Goal: Information Seeking & Learning: Learn about a topic

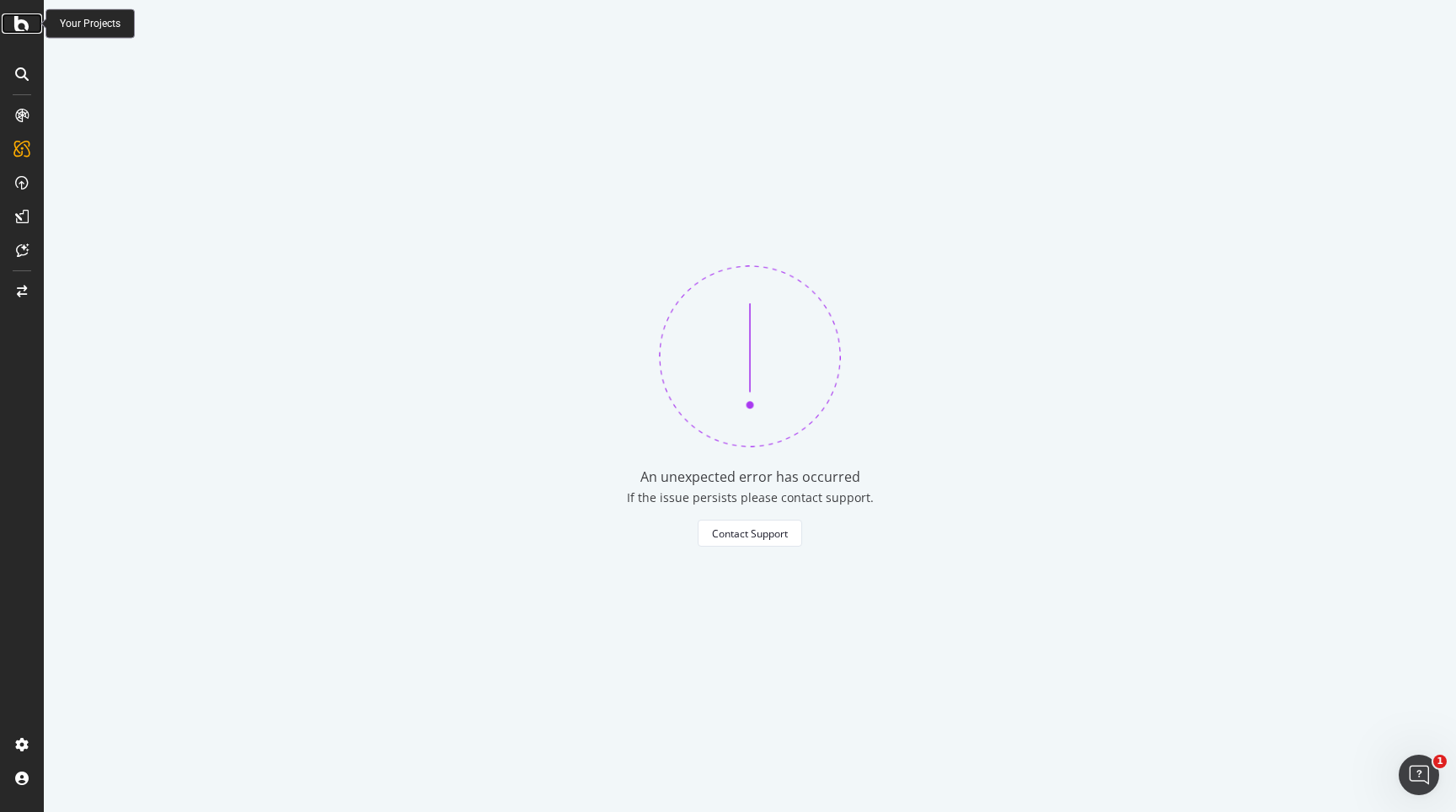
click at [12, 30] on div at bounding box center [21, 23] width 40 height 21
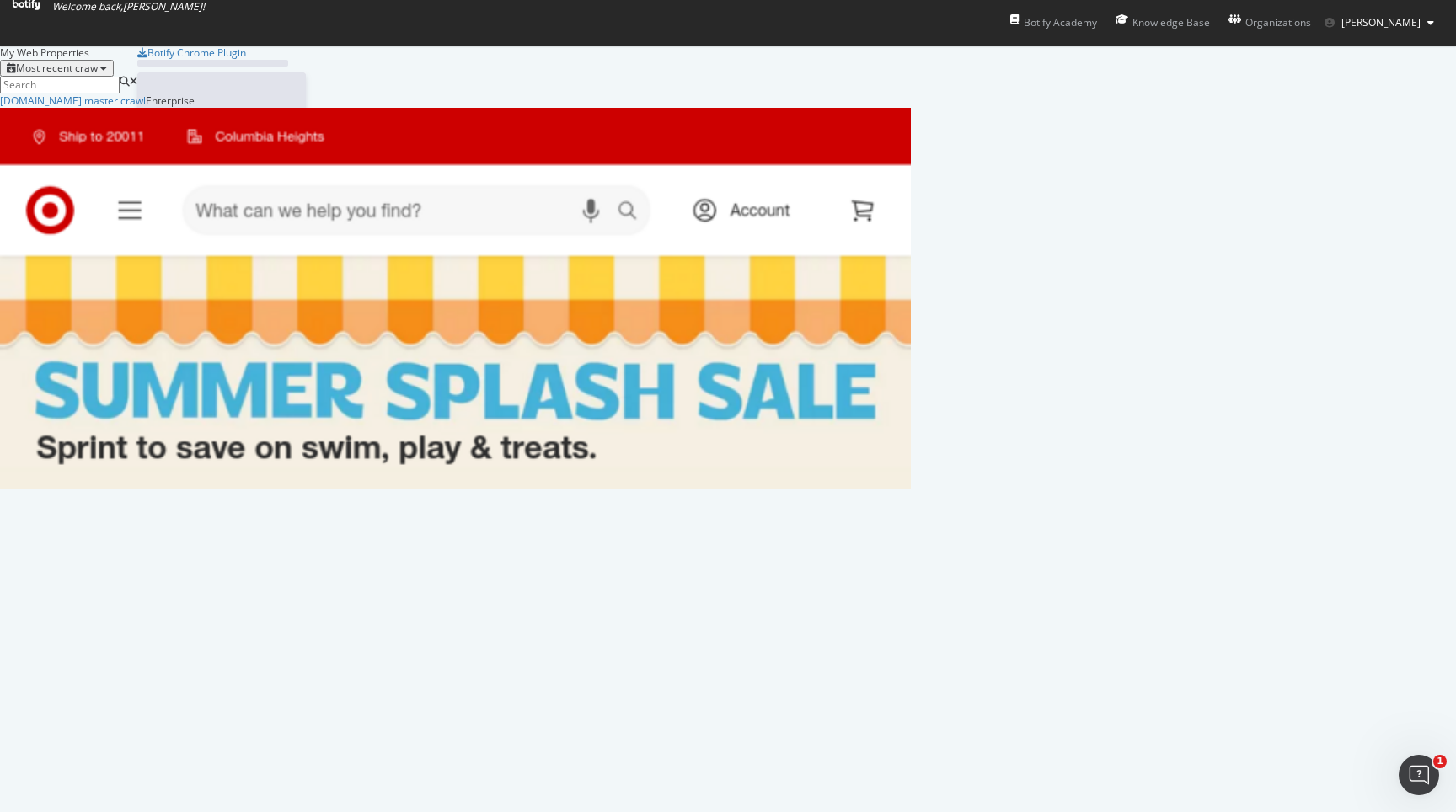
scroll to position [396, 911]
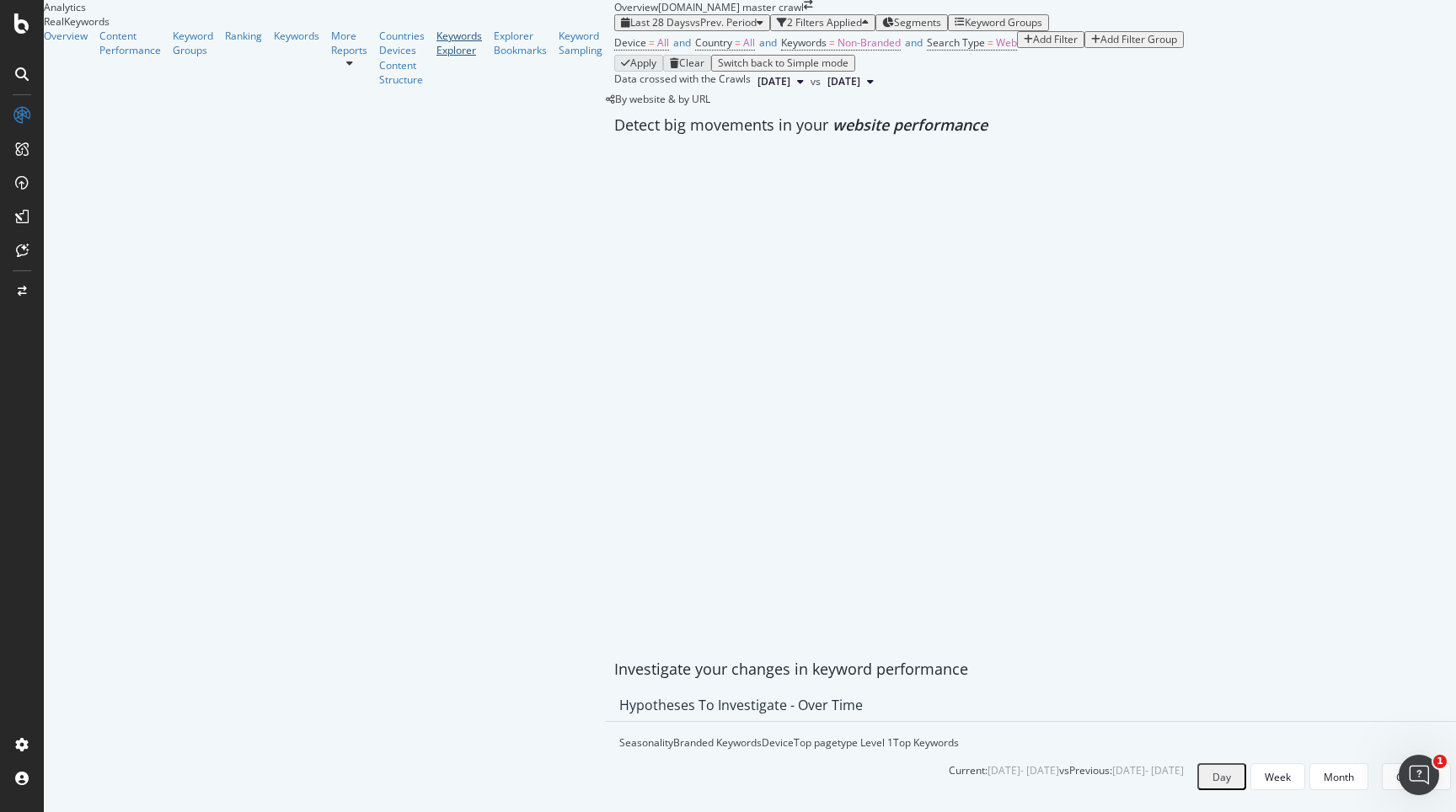
click at [436, 57] on div "Keywords Explorer" at bounding box center [458, 43] width 45 height 29
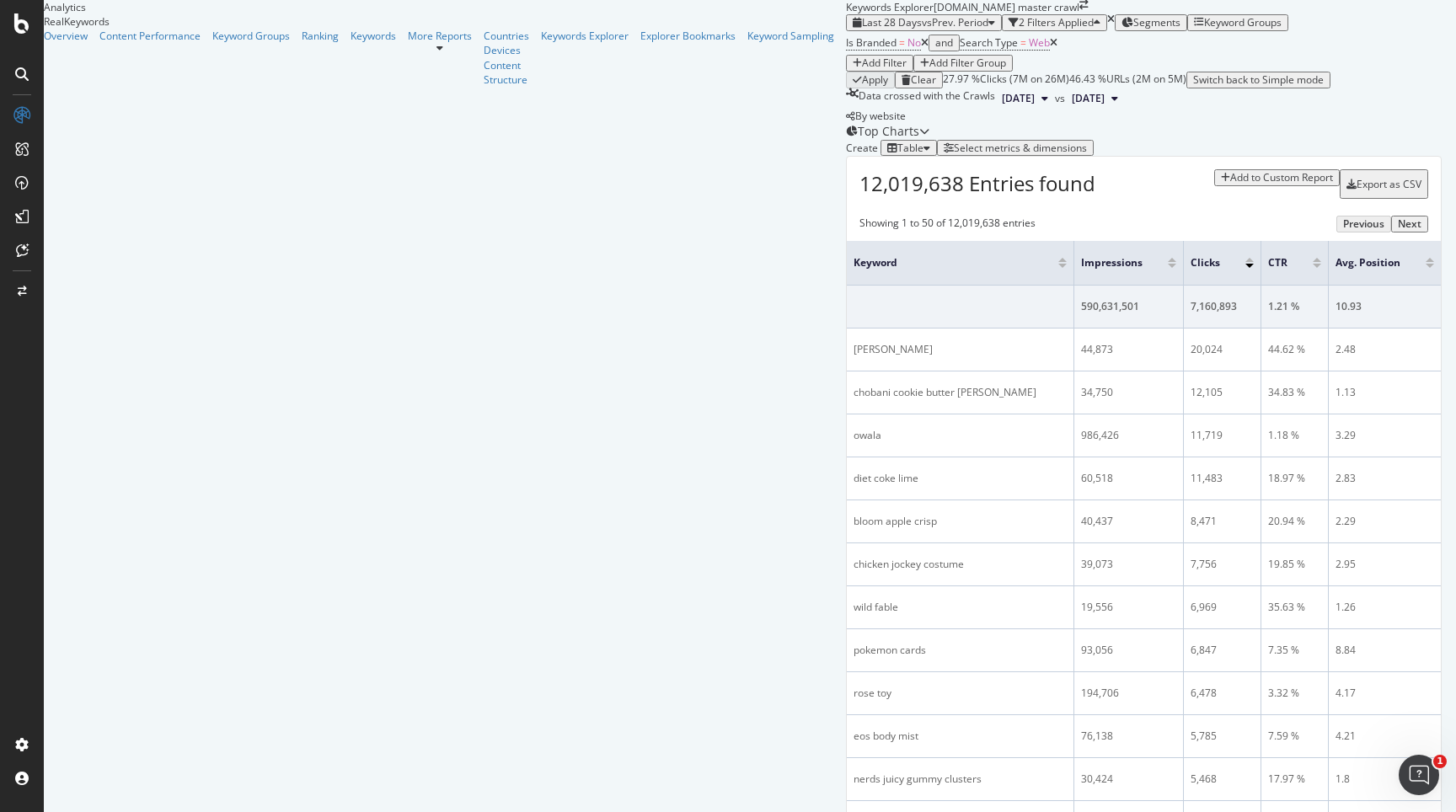
click at [862, 69] on div "Add Filter" at bounding box center [884, 62] width 45 height 12
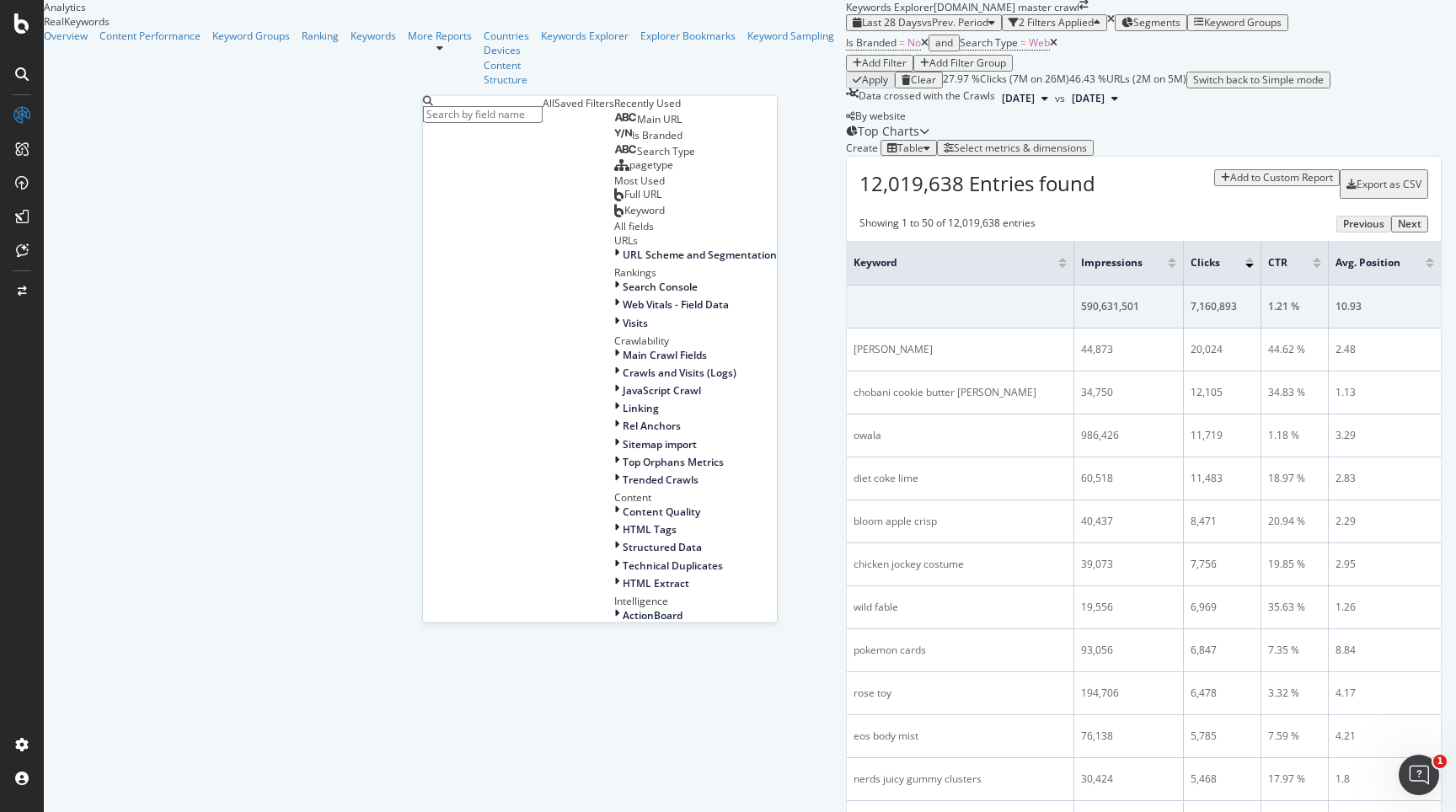
click at [624, 217] on span "Keyword" at bounding box center [644, 209] width 40 height 14
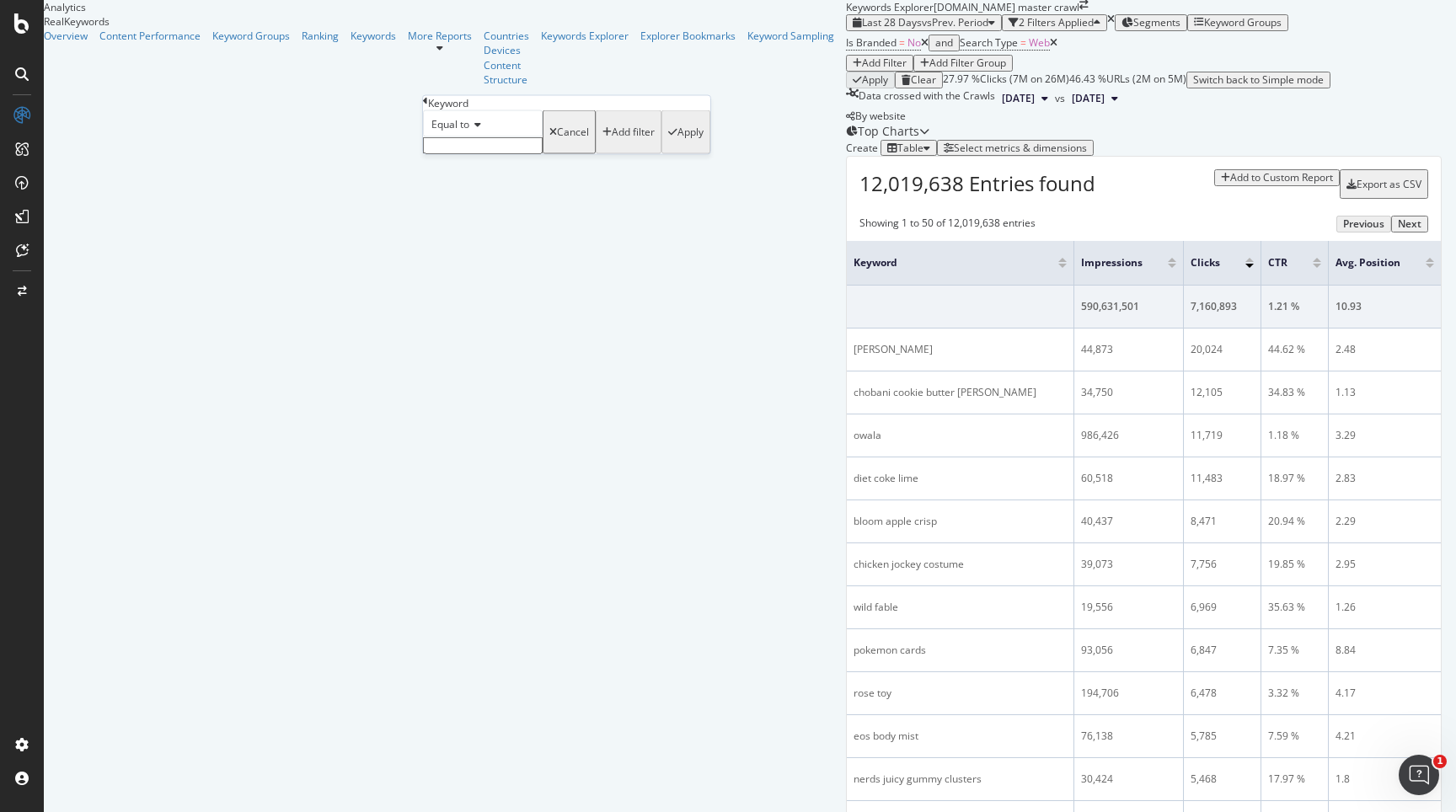
click at [464, 137] on div "Equal to" at bounding box center [482, 124] width 119 height 27
click at [462, 259] on span "Contains" at bounding box center [448, 252] width 41 height 14
click at [465, 154] on input "text" at bounding box center [482, 145] width 119 height 17
type input "[DATE]"
click at [678, 144] on div "Apply" at bounding box center [690, 136] width 26 height 12
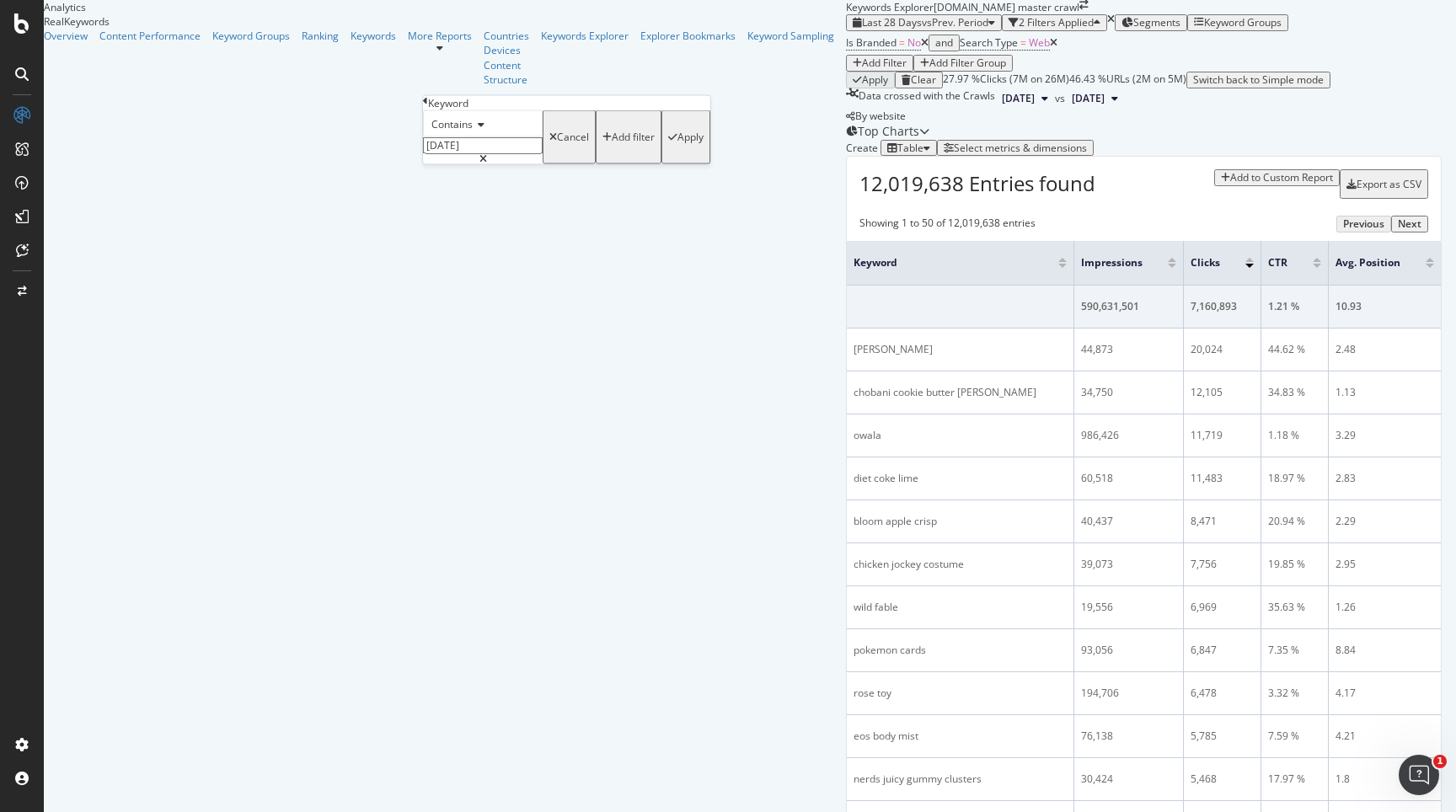
click at [678, 144] on div "Apply" at bounding box center [690, 136] width 26 height 12
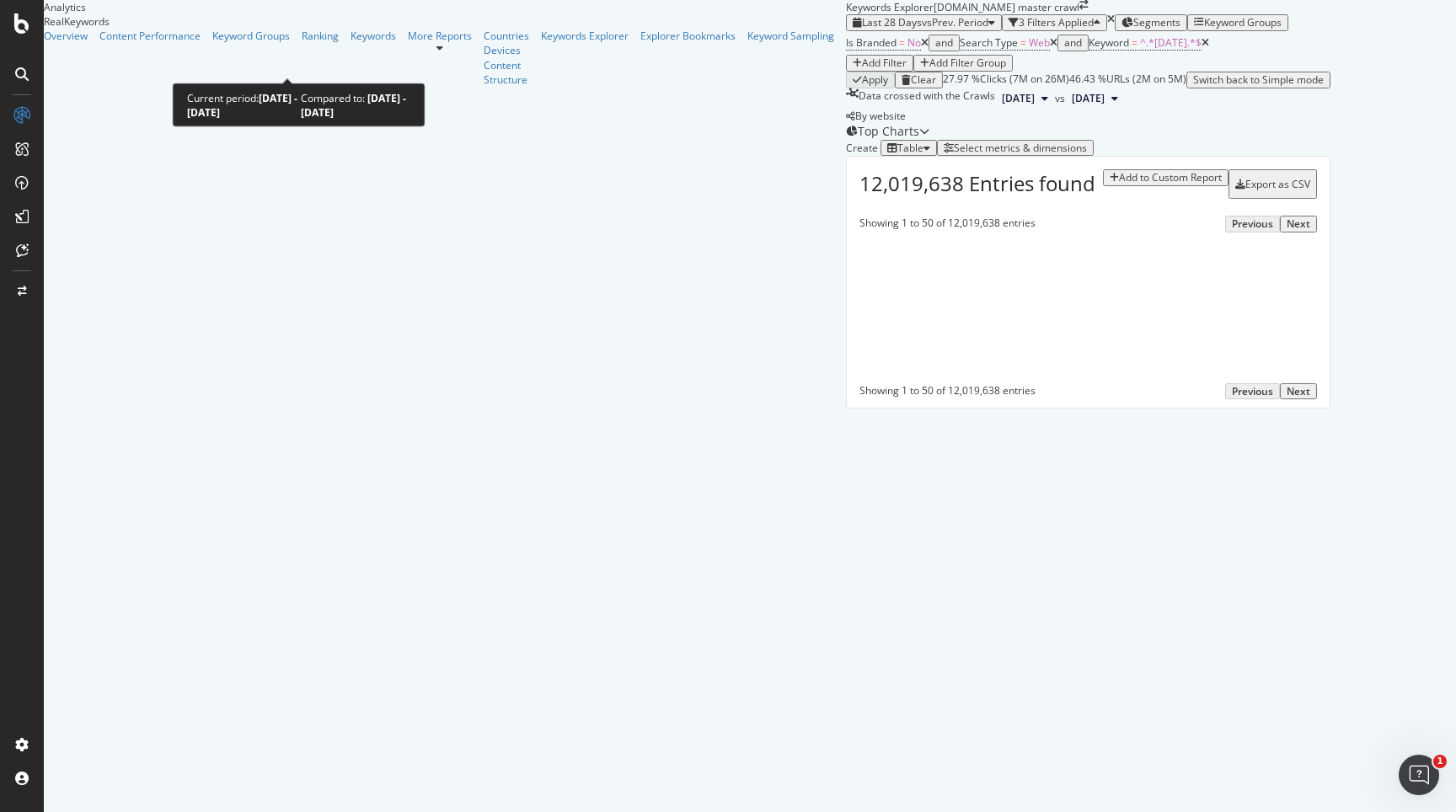
click at [862, 29] on span "Last 28 Days" at bounding box center [892, 22] width 60 height 14
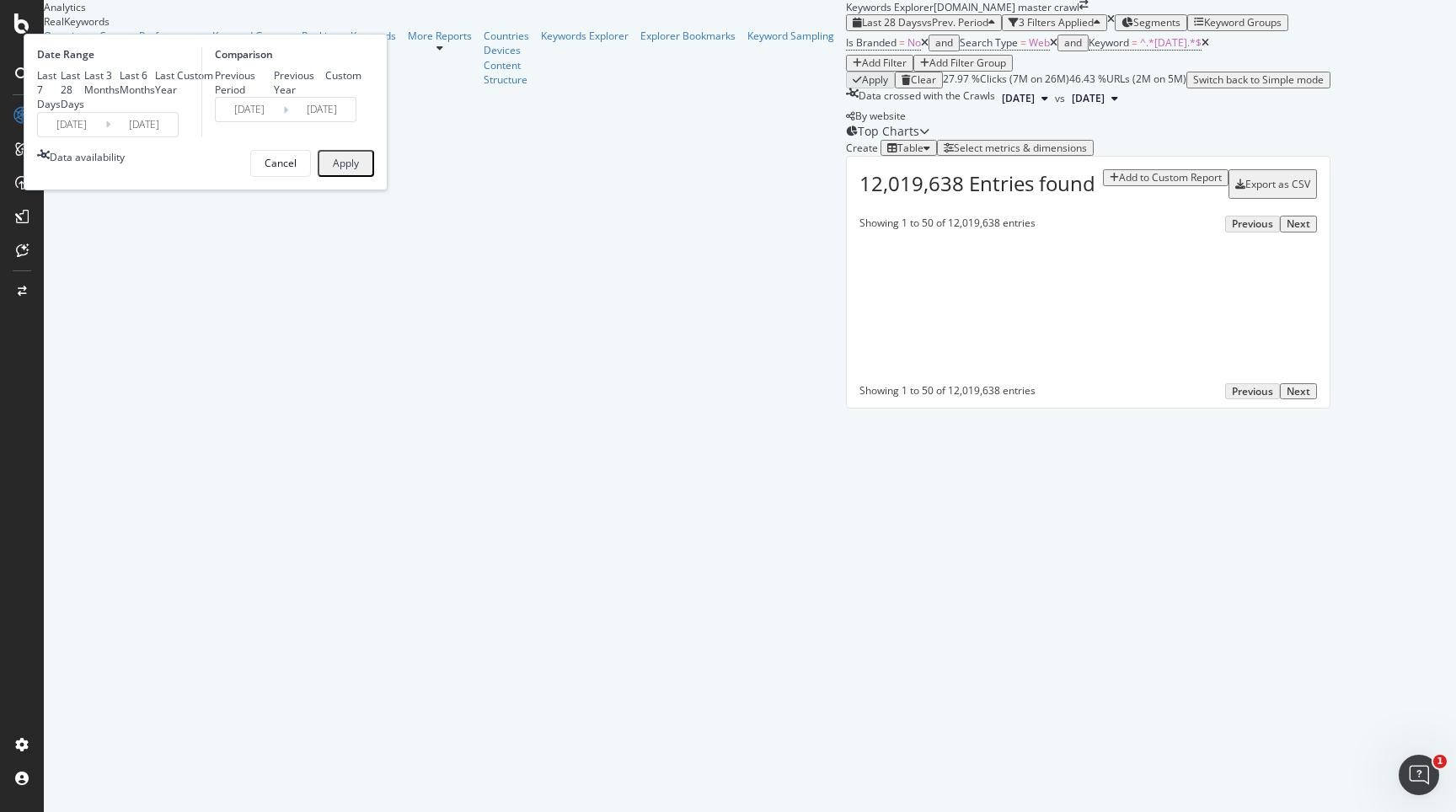
click at [155, 97] on div "Last 6 Months" at bounding box center [137, 83] width 36 height 29
type input "[DATE]"
click at [213, 111] on div "Last 7 Days Last 28 Days Last 3 Months Last 6 Months Last Year Custom" at bounding box center [125, 90] width 176 height 43
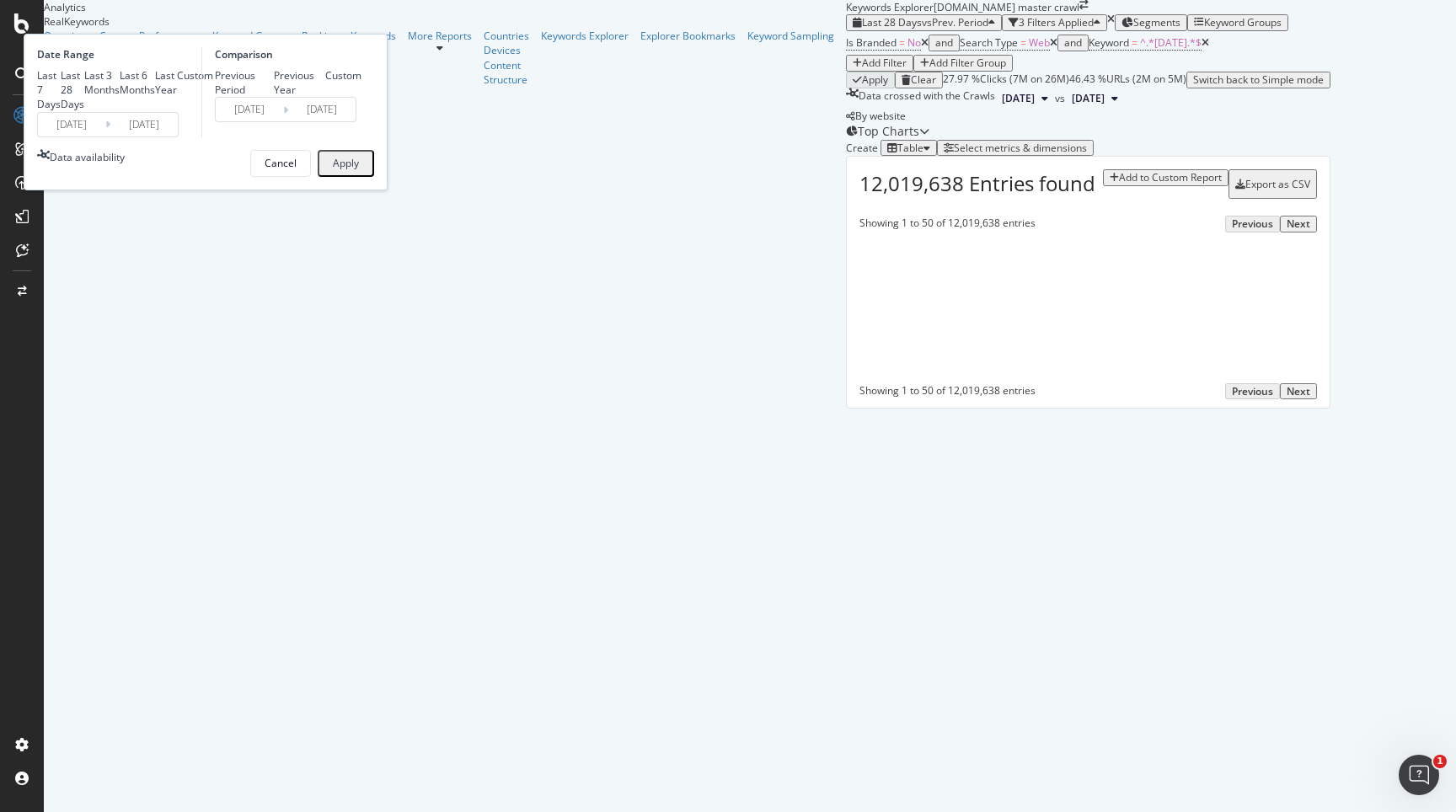
click at [84, 111] on div "Last 28 Days" at bounding box center [72, 90] width 23 height 43
type input "[DATE]"
click at [359, 169] on div "Apply" at bounding box center [345, 163] width 26 height 12
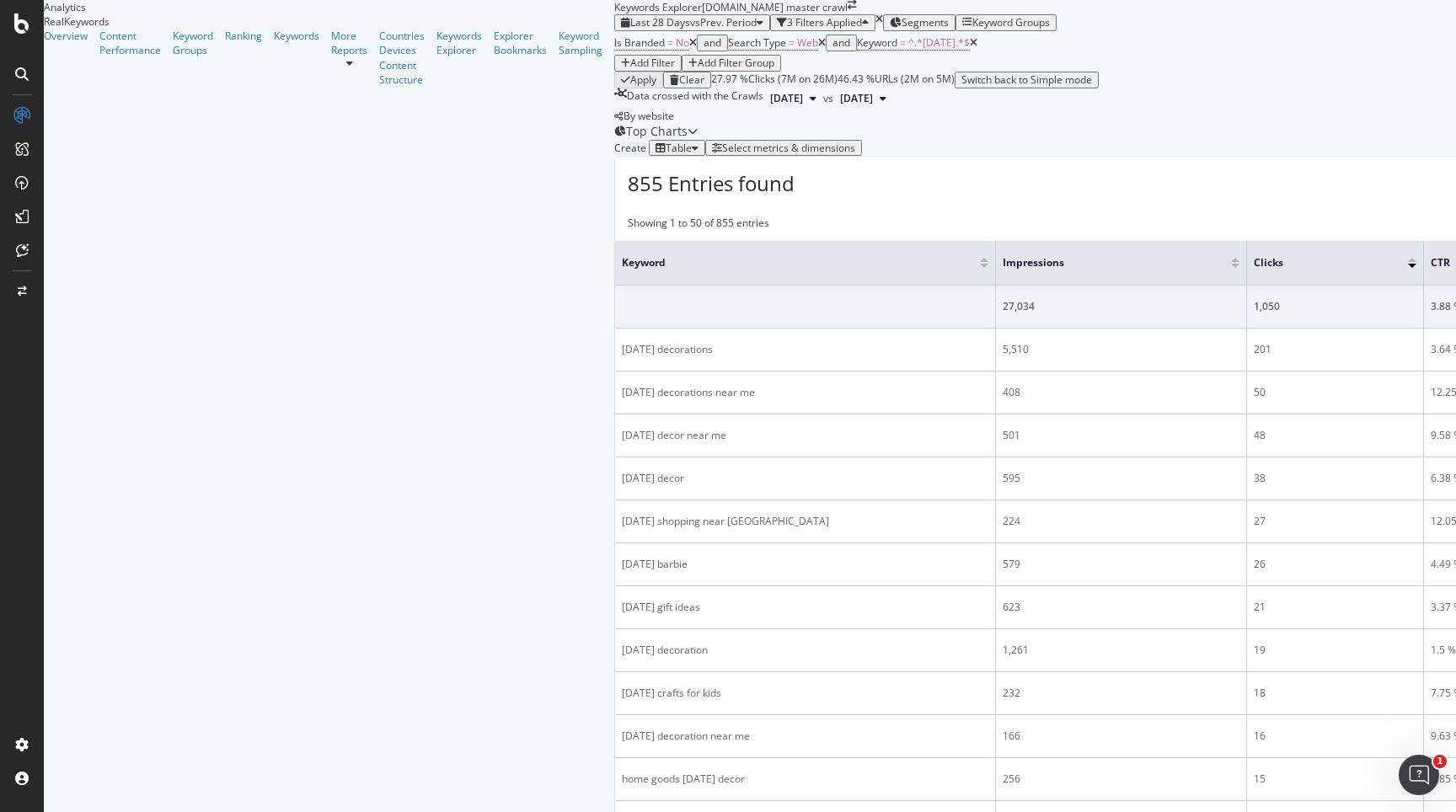
click at [722, 153] on div "button" at bounding box center [716, 148] width 10 height 10
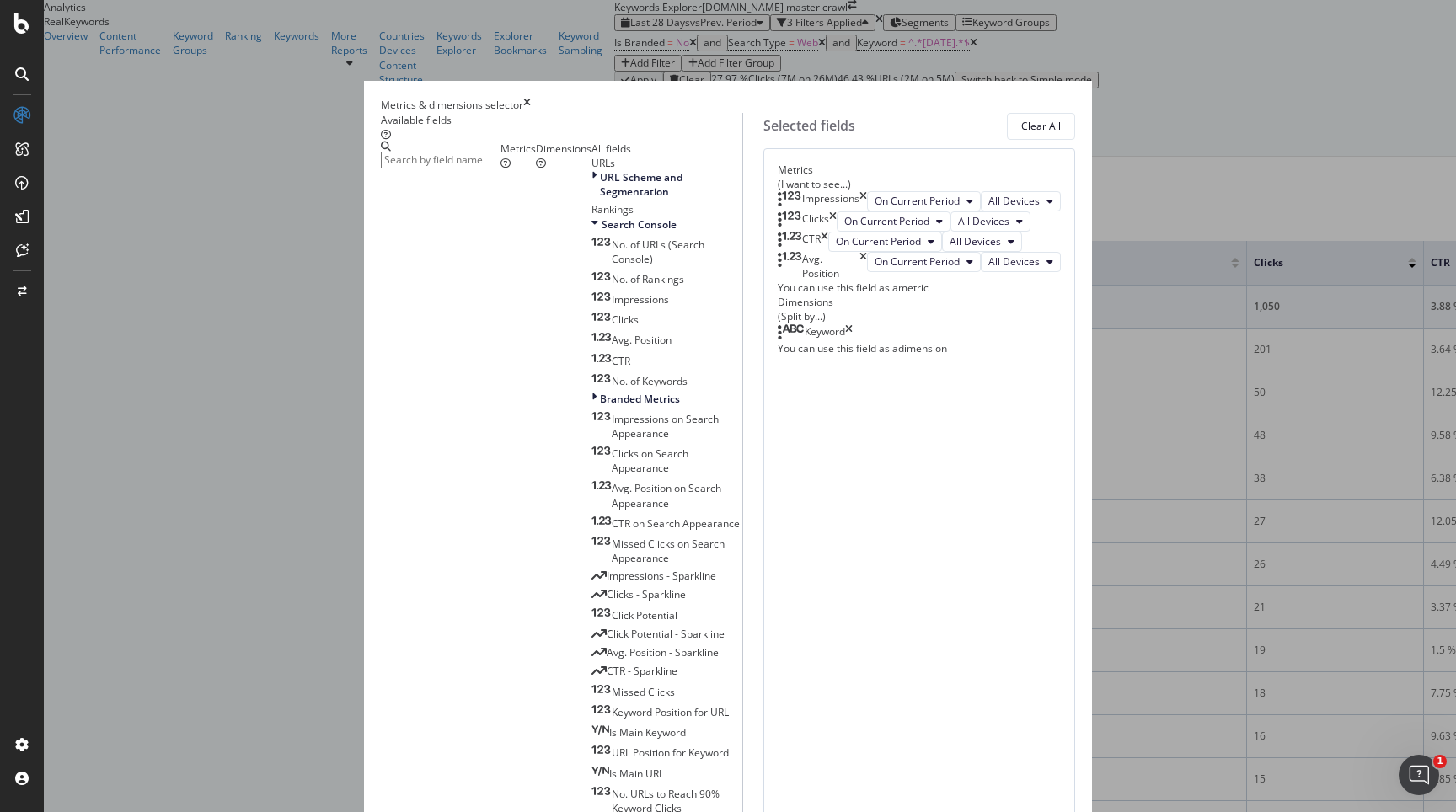
click at [442, 168] on input "modal" at bounding box center [440, 160] width 119 height 17
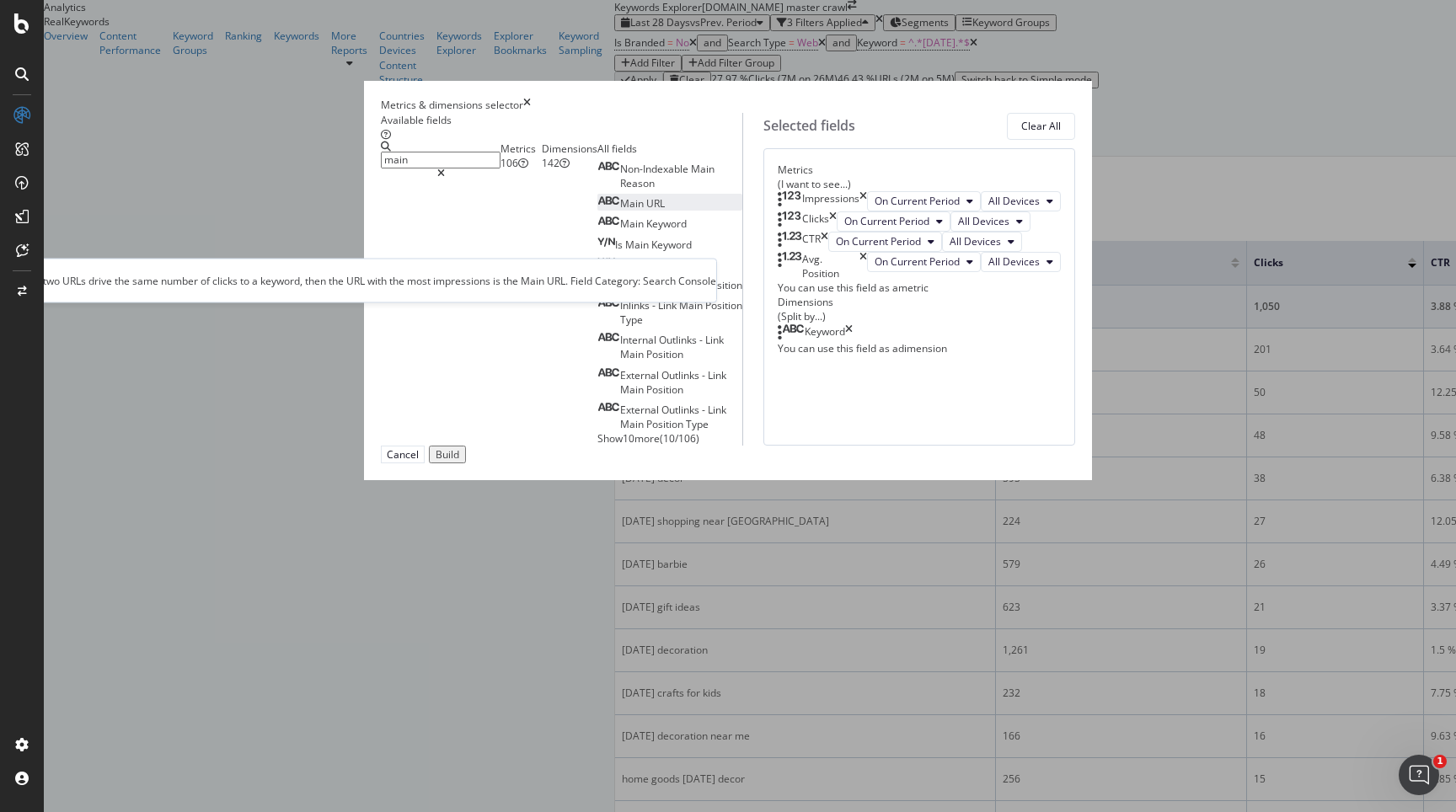
type input "main"
click at [620, 210] on span "Main" at bounding box center [632, 203] width 26 height 14
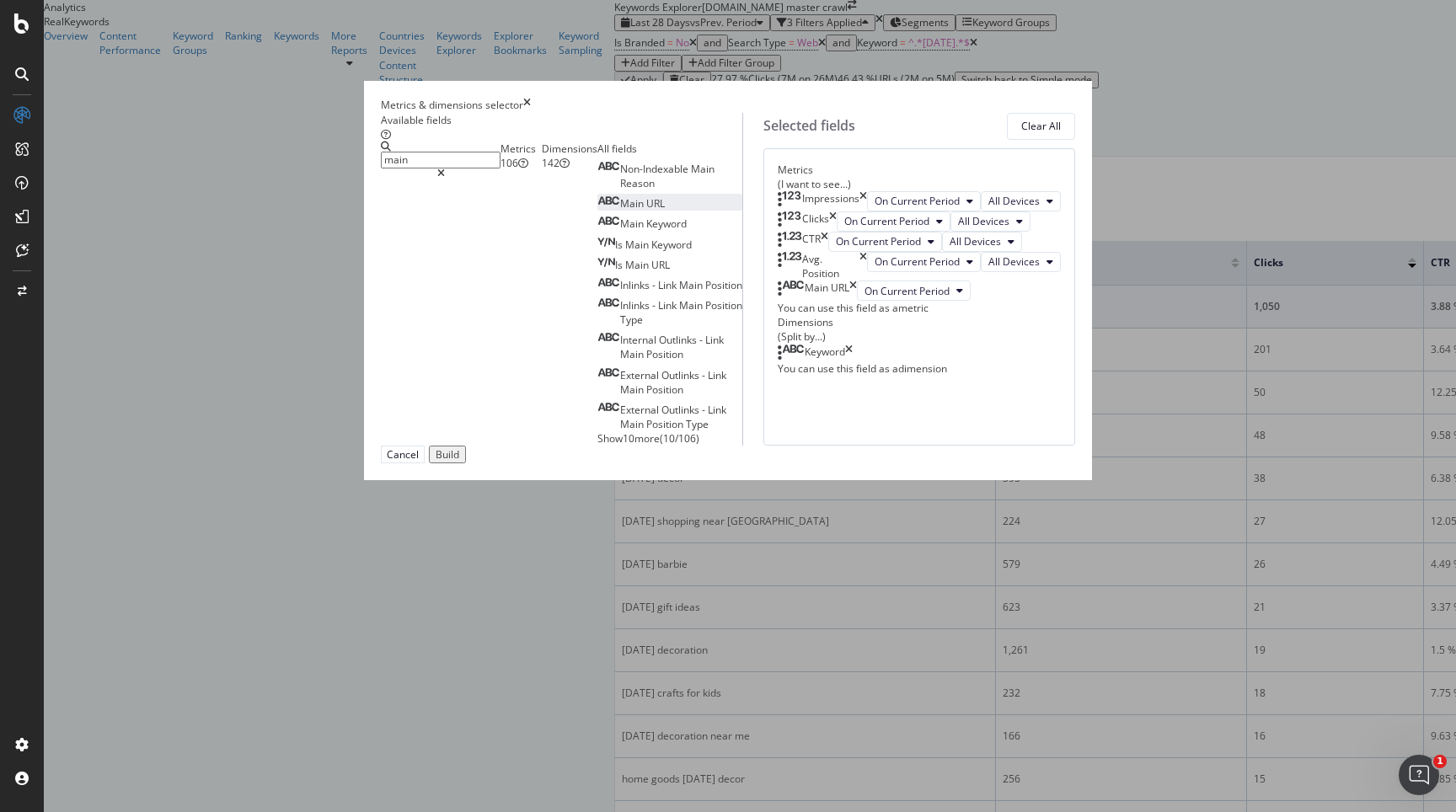
click at [459, 461] on div "Build" at bounding box center [448, 455] width 23 height 12
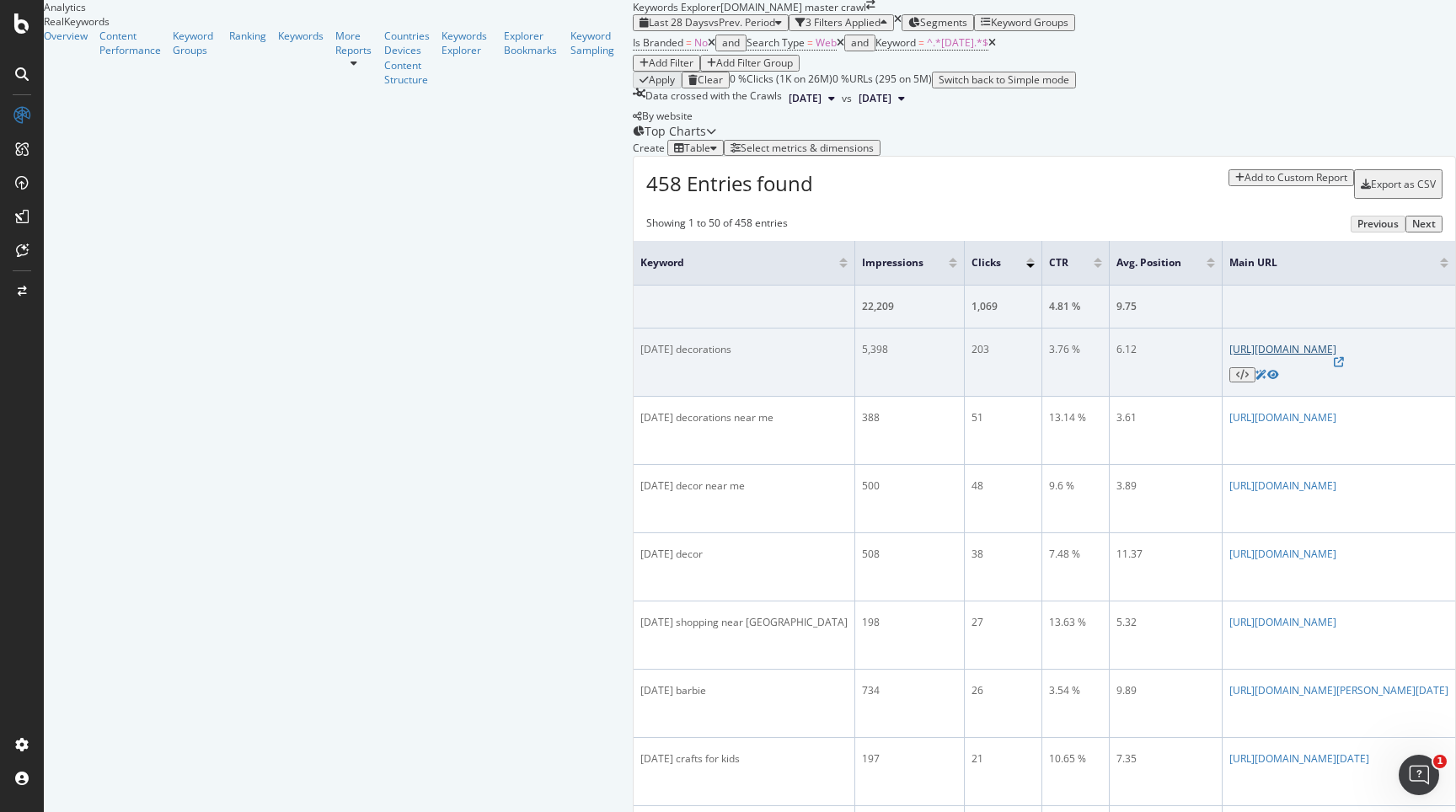
scroll to position [2294, 0]
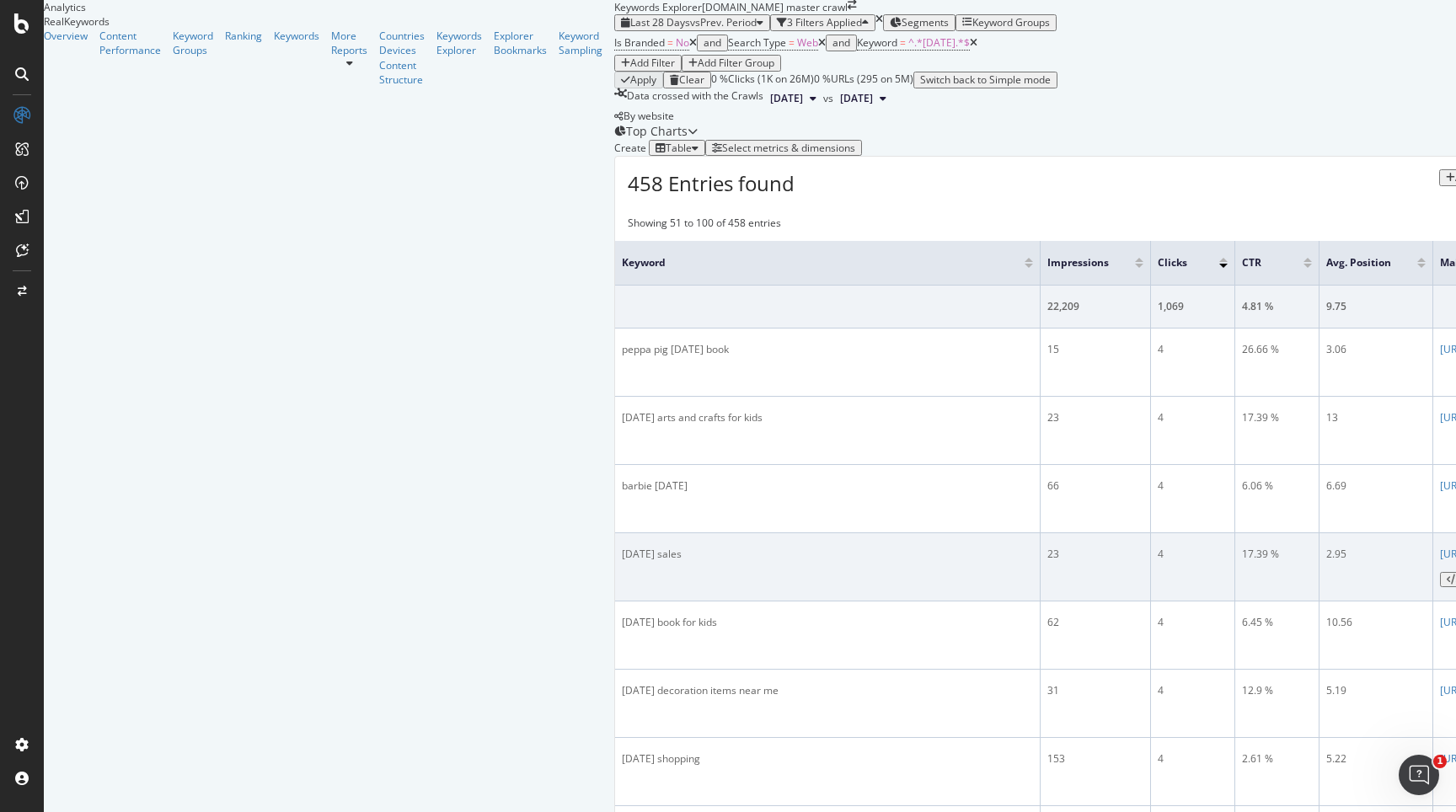
scroll to position [0, 0]
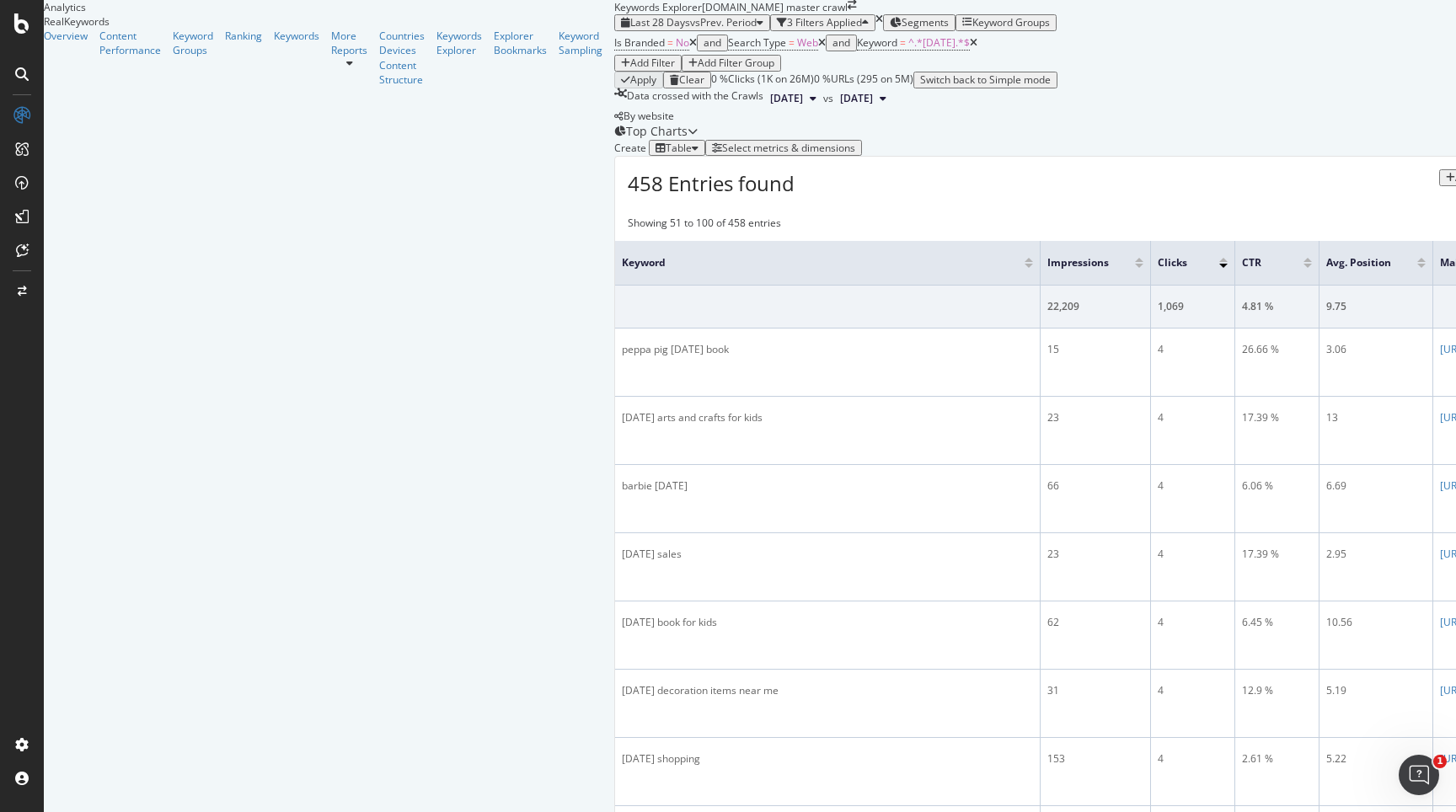
click at [630, 69] on div "Add Filter" at bounding box center [653, 62] width 45 height 12
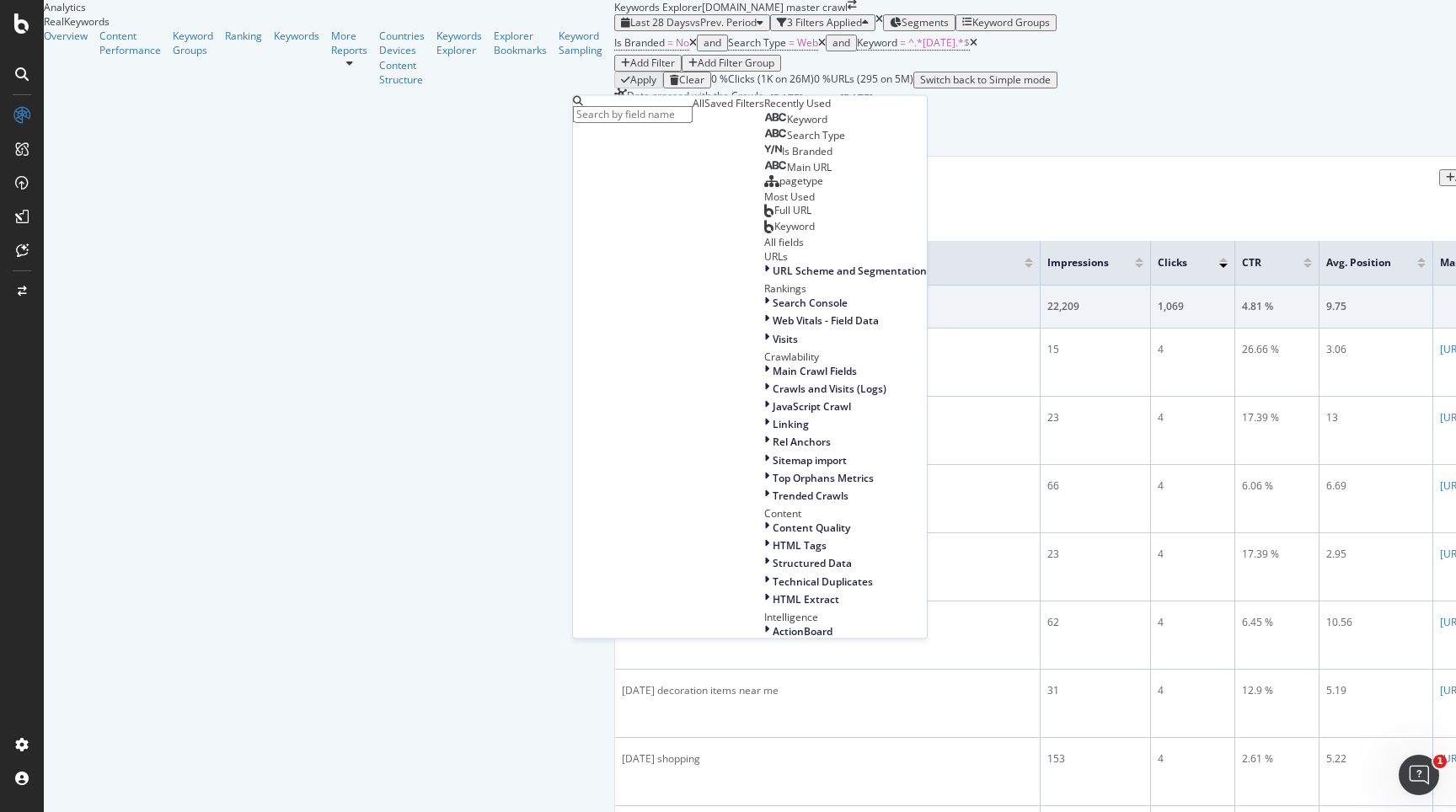
click at [779, 188] on span "pagetype" at bounding box center [801, 181] width 44 height 14
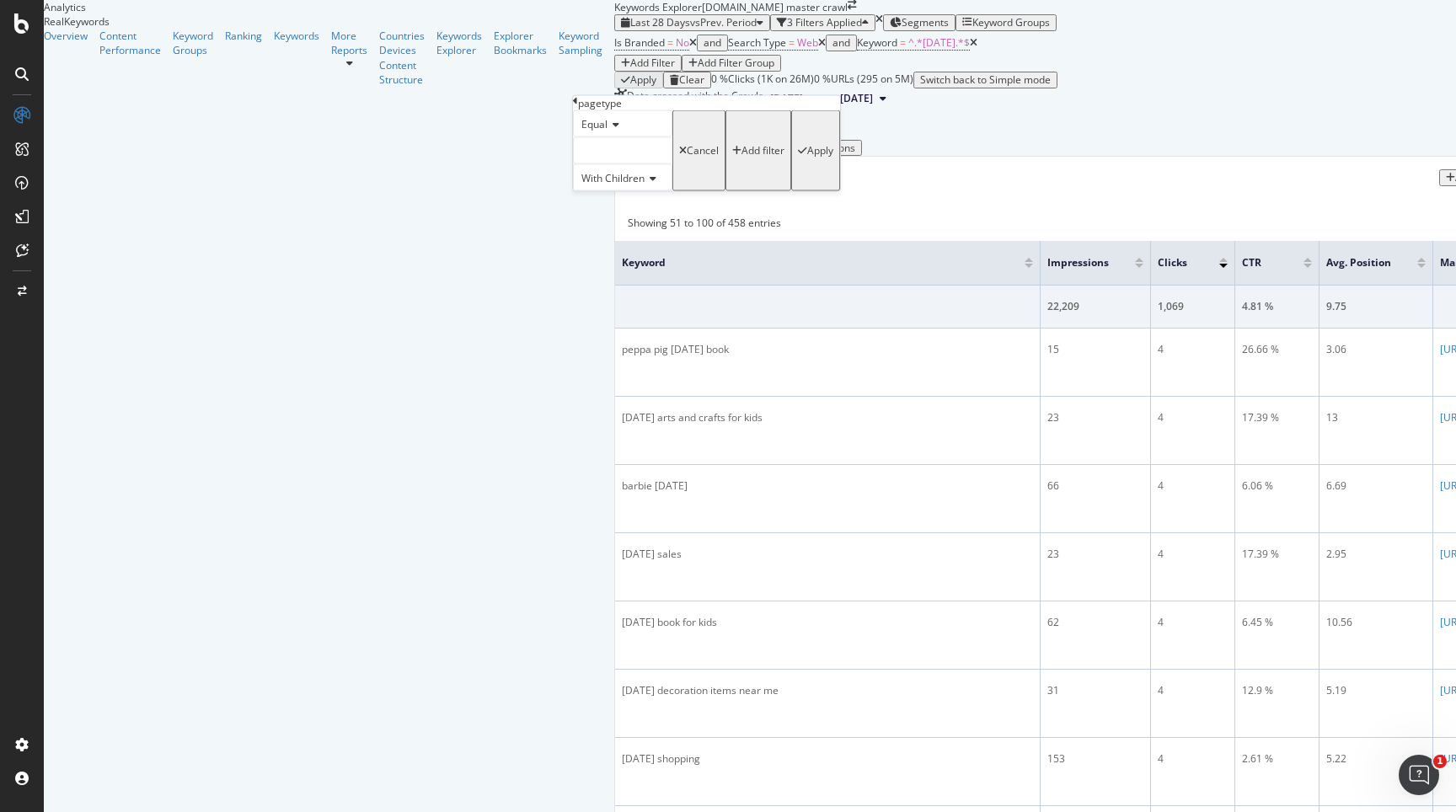
click at [617, 164] on div at bounding box center [623, 151] width 100 height 27
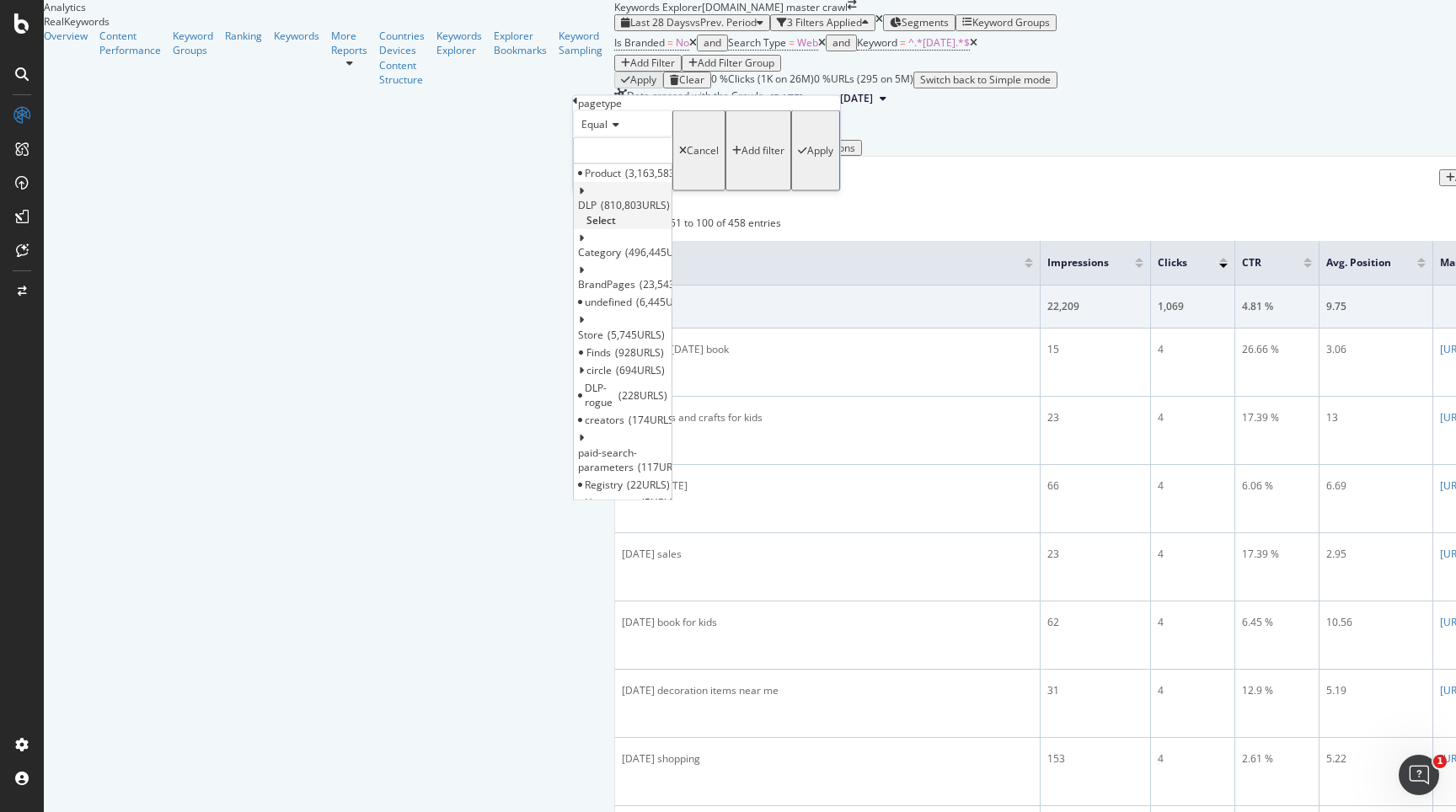
click at [616, 226] on span "Select" at bounding box center [601, 219] width 29 height 14
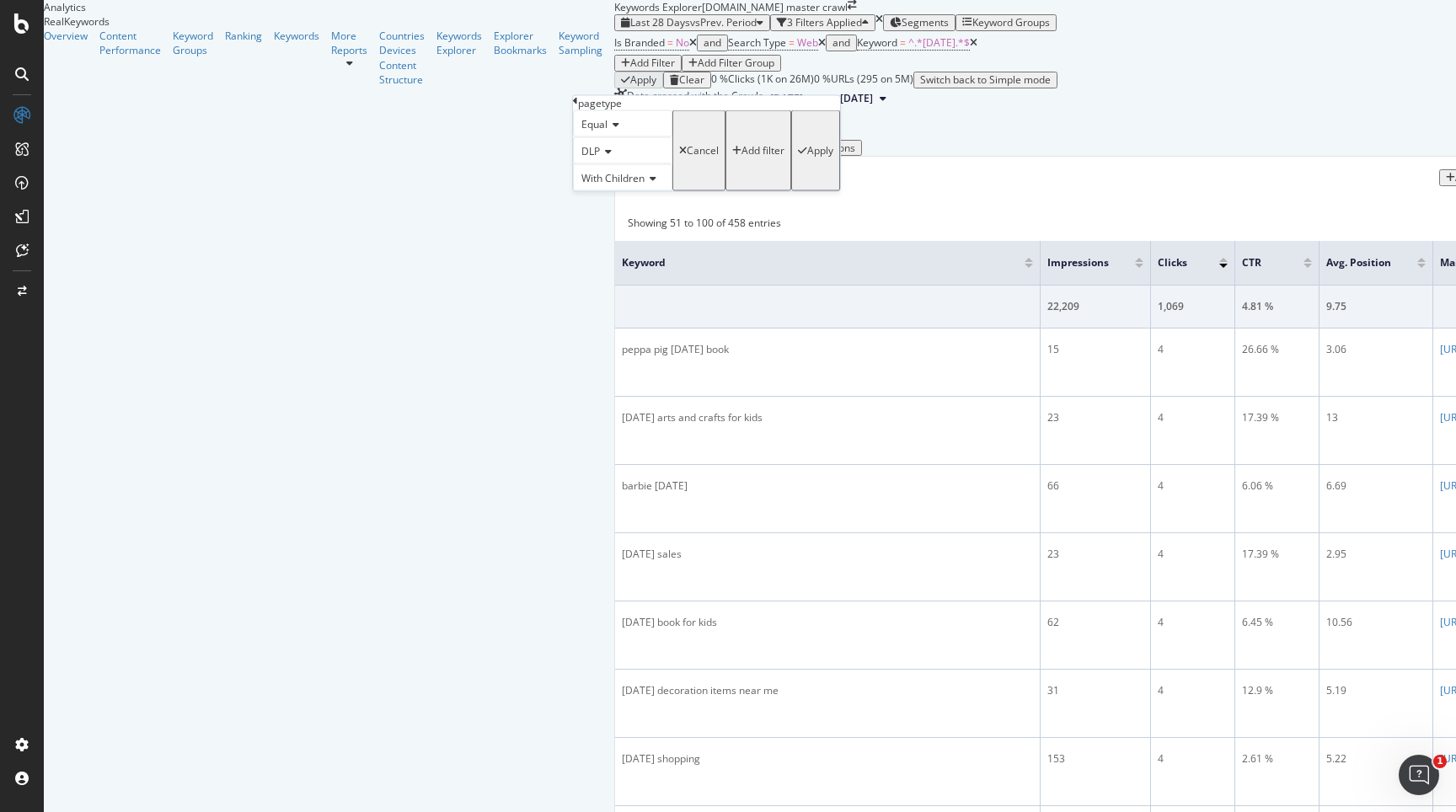
click at [807, 157] on div "Apply" at bounding box center [819, 151] width 26 height 12
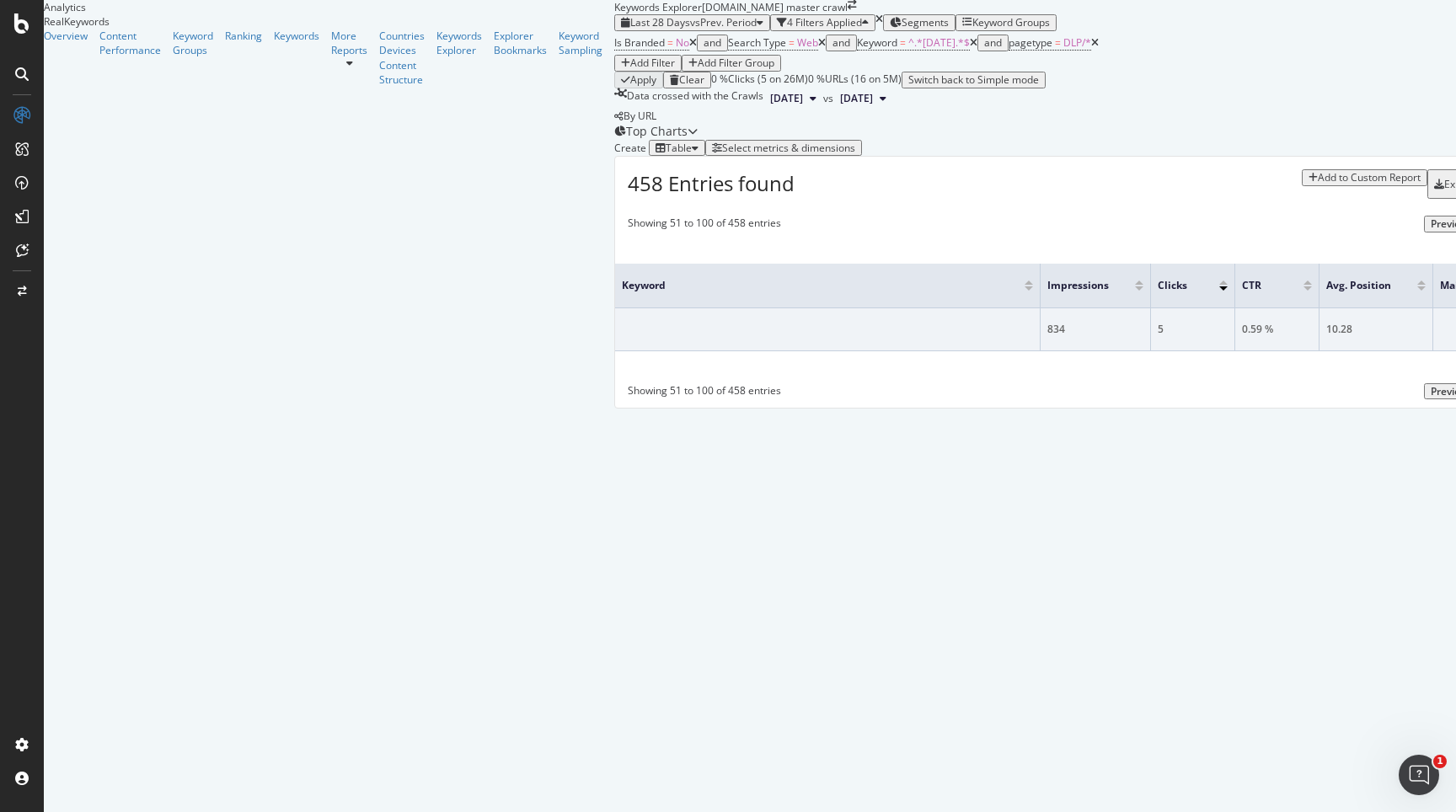
click at [689, 48] on icon at bounding box center [693, 43] width 8 height 10
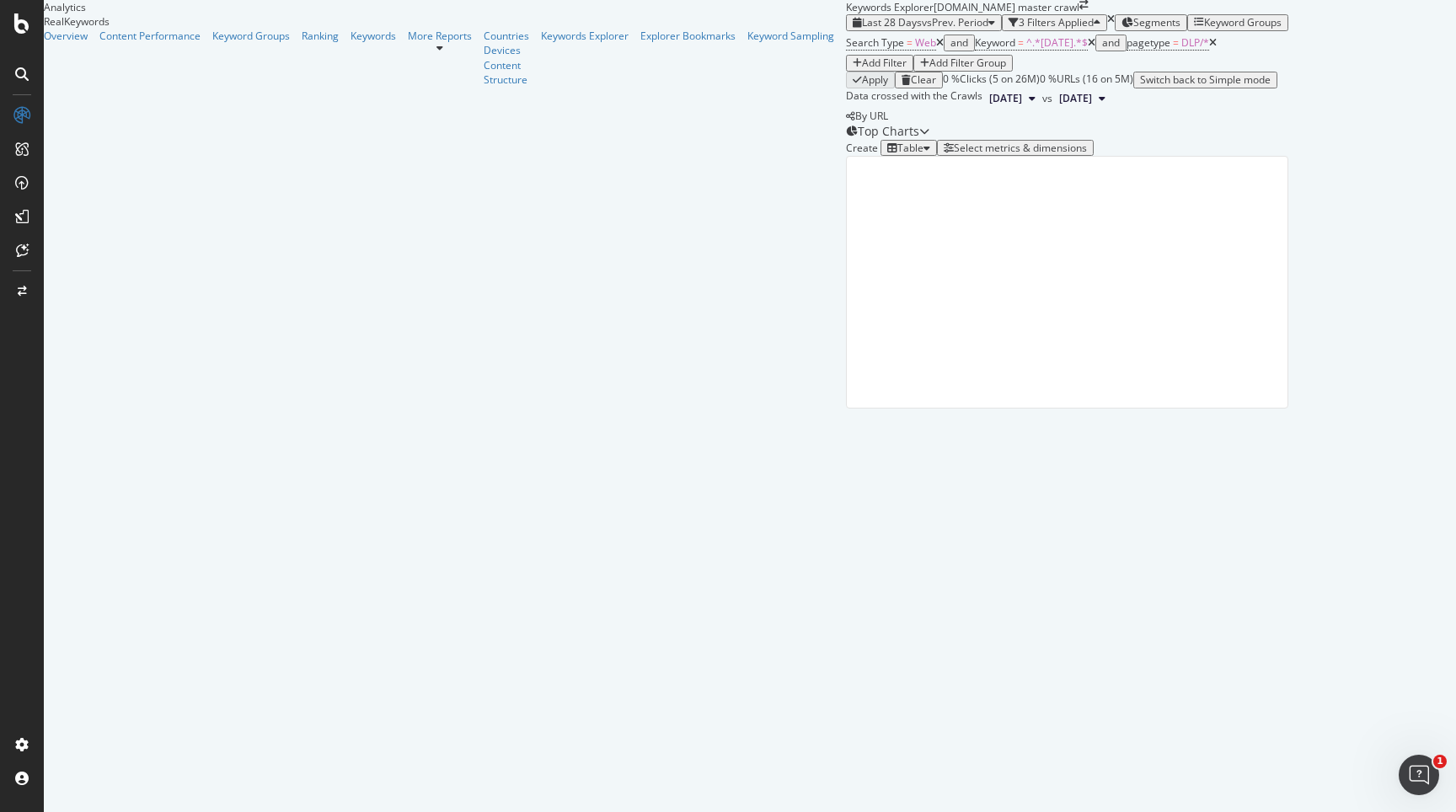
click at [936, 48] on icon at bounding box center [940, 43] width 8 height 10
